Goal: Navigation & Orientation: Find specific page/section

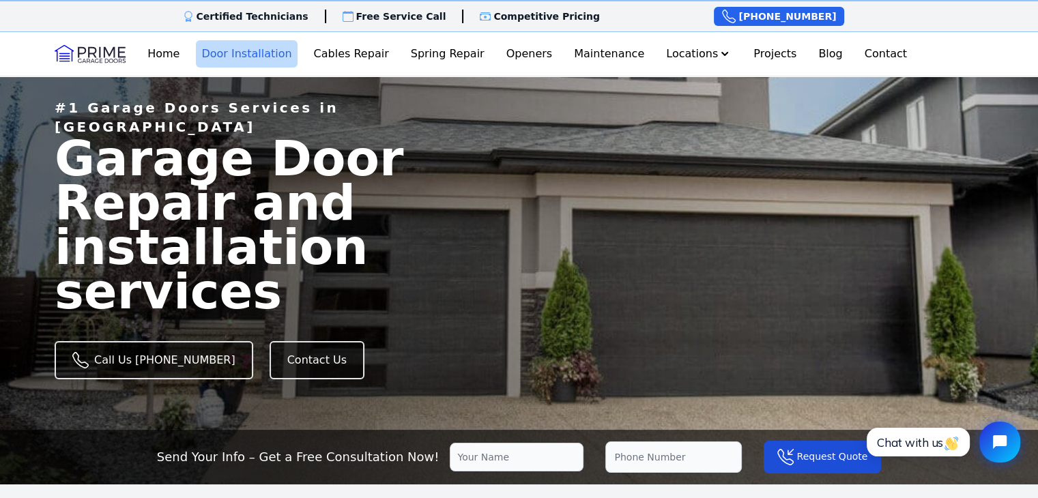
click at [284, 64] on link "Door Installation" at bounding box center [246, 53] width 101 height 27
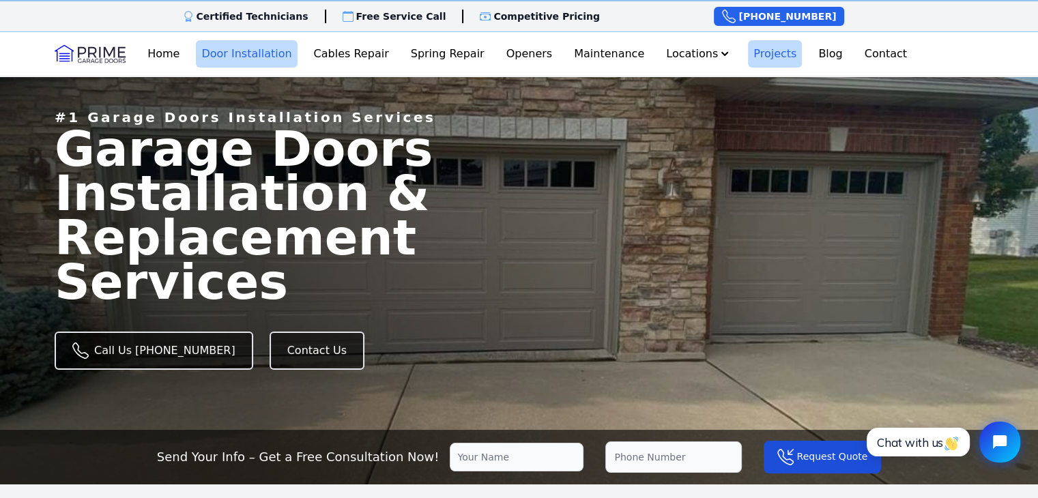
click at [748, 56] on link "Projects" at bounding box center [775, 53] width 54 height 27
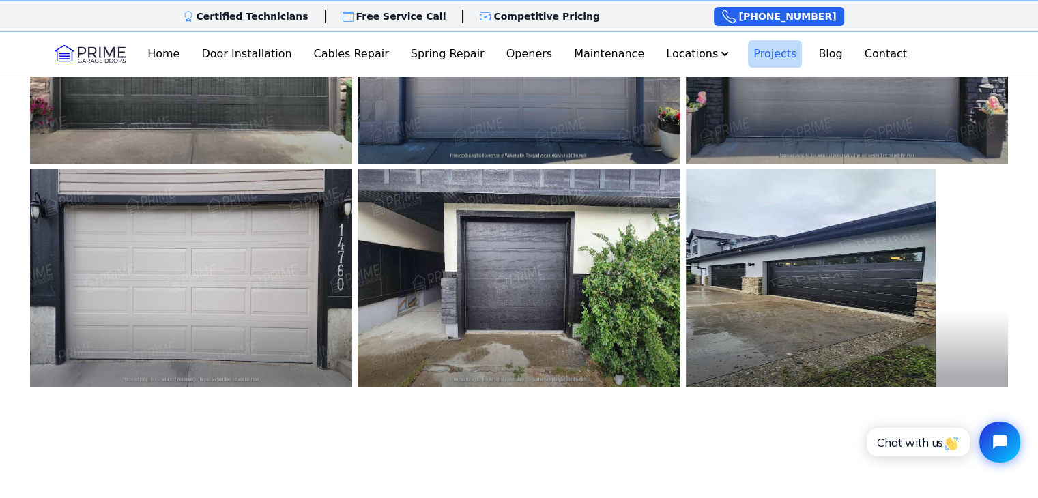
scroll to position [205, 0]
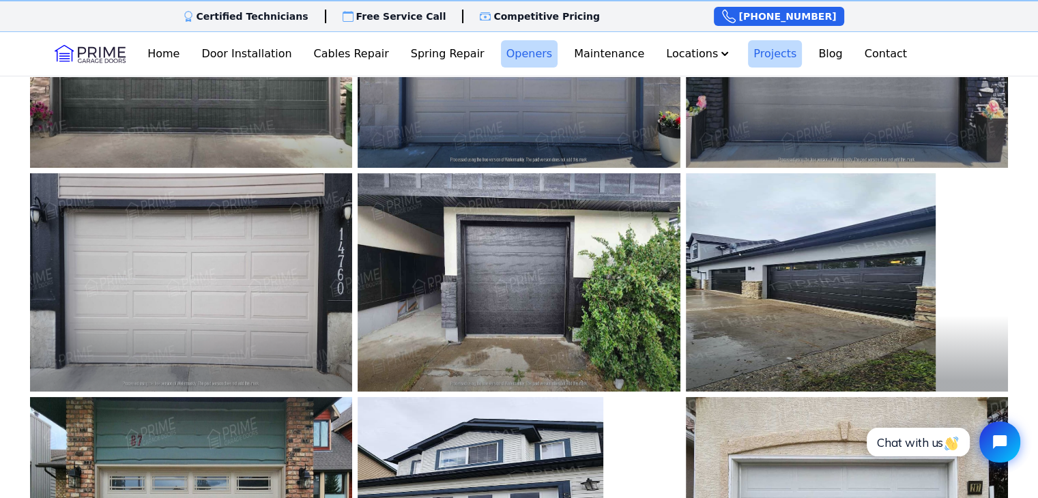
click at [532, 57] on link "Openers" at bounding box center [529, 53] width 57 height 27
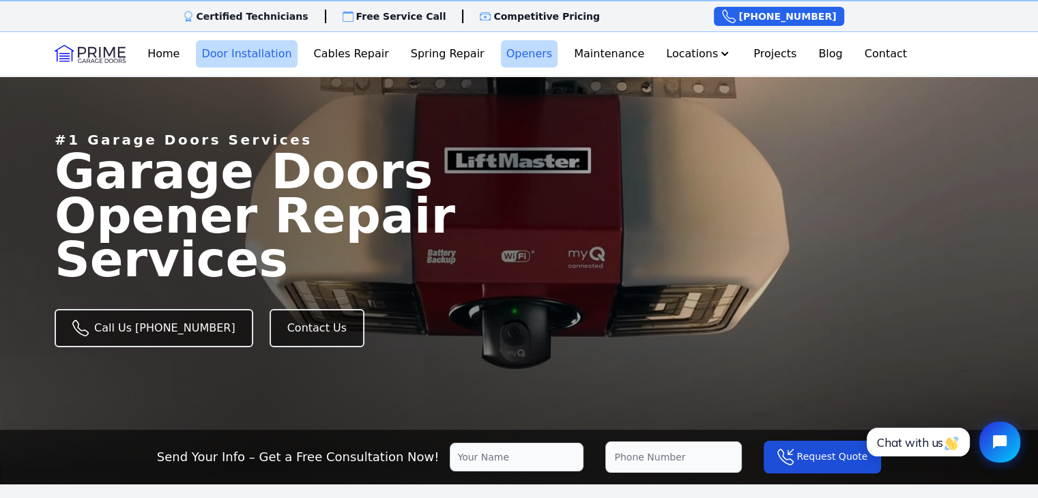
click at [295, 60] on link "Door Installation" at bounding box center [246, 53] width 101 height 27
